Goal: Find specific page/section: Find specific page/section

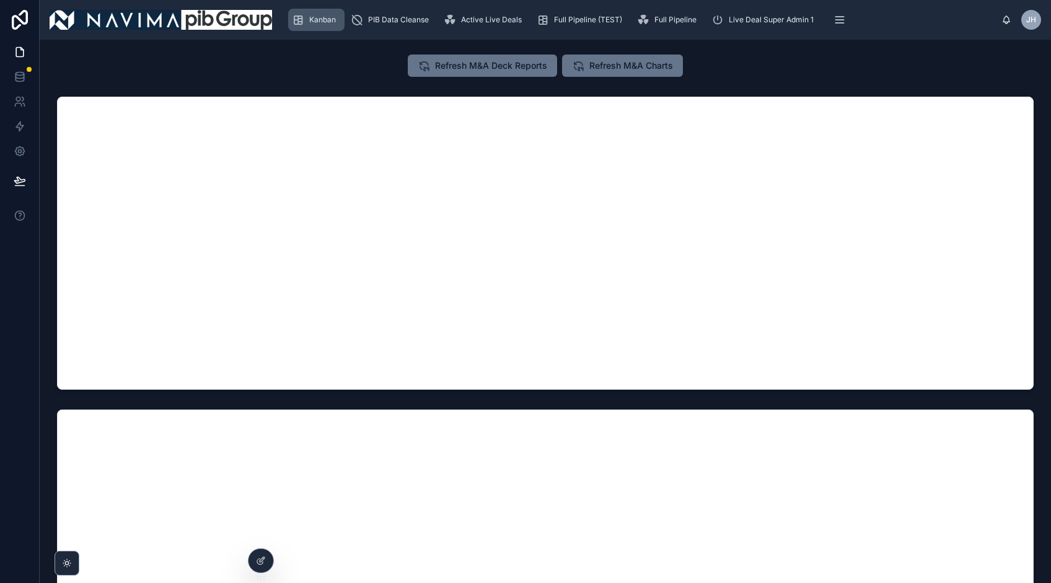
click at [310, 21] on span "Kanban" at bounding box center [322, 20] width 27 height 10
